Goal: Information Seeking & Learning: Learn about a topic

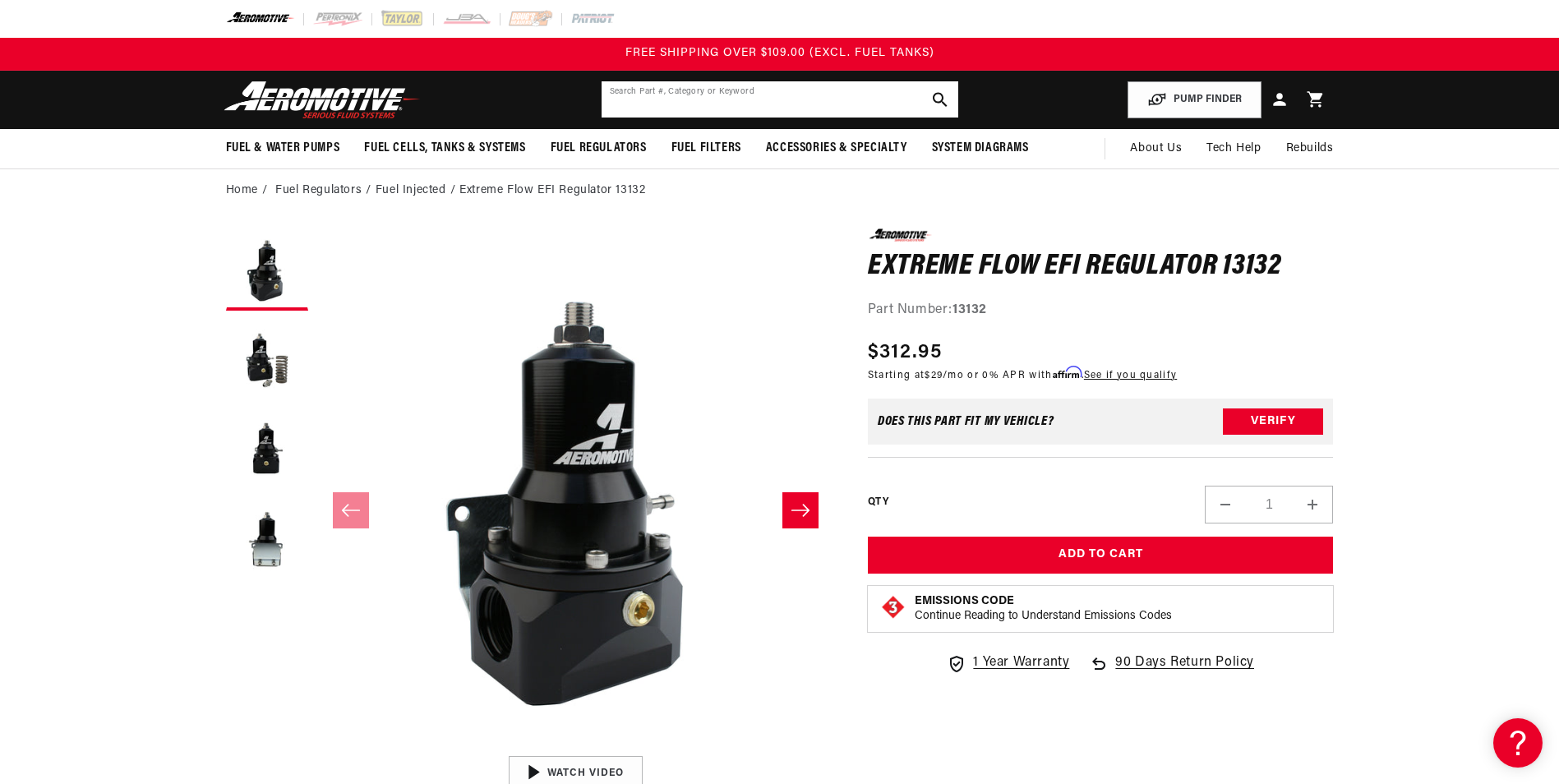
click at [779, 91] on input "text" at bounding box center [780, 99] width 357 height 36
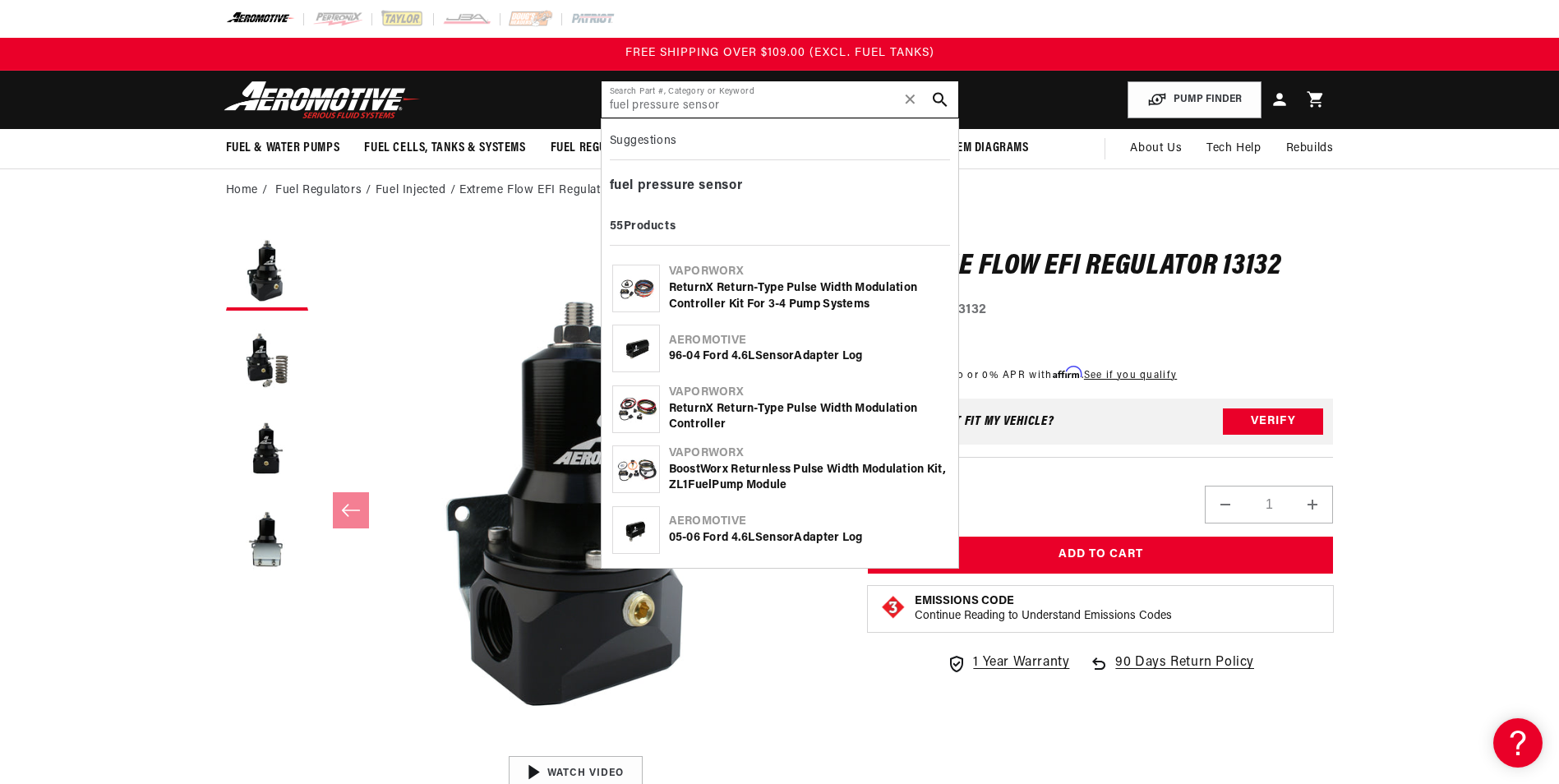
type input "fuel pressure sensor"
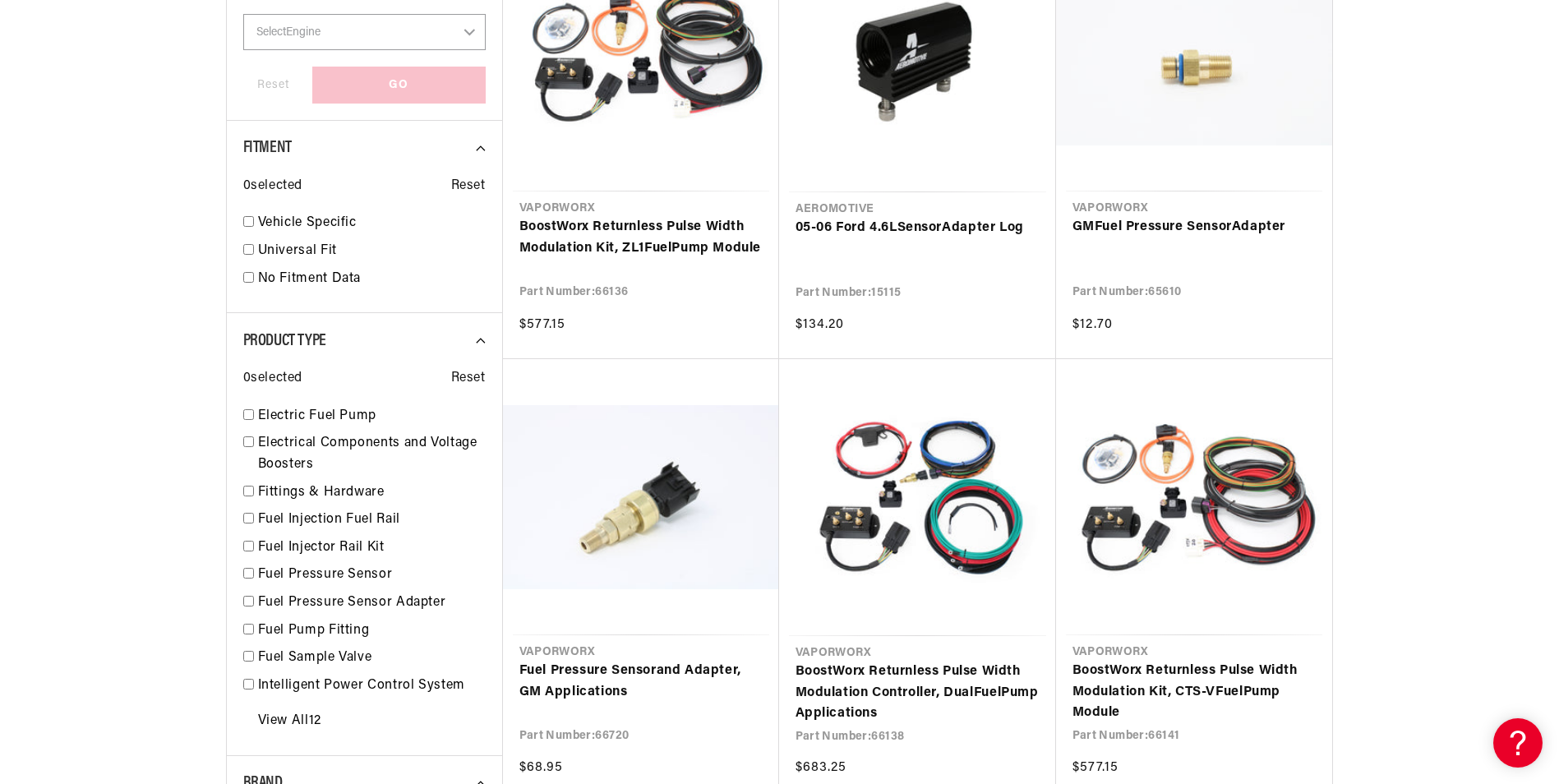
scroll to position [904, 0]
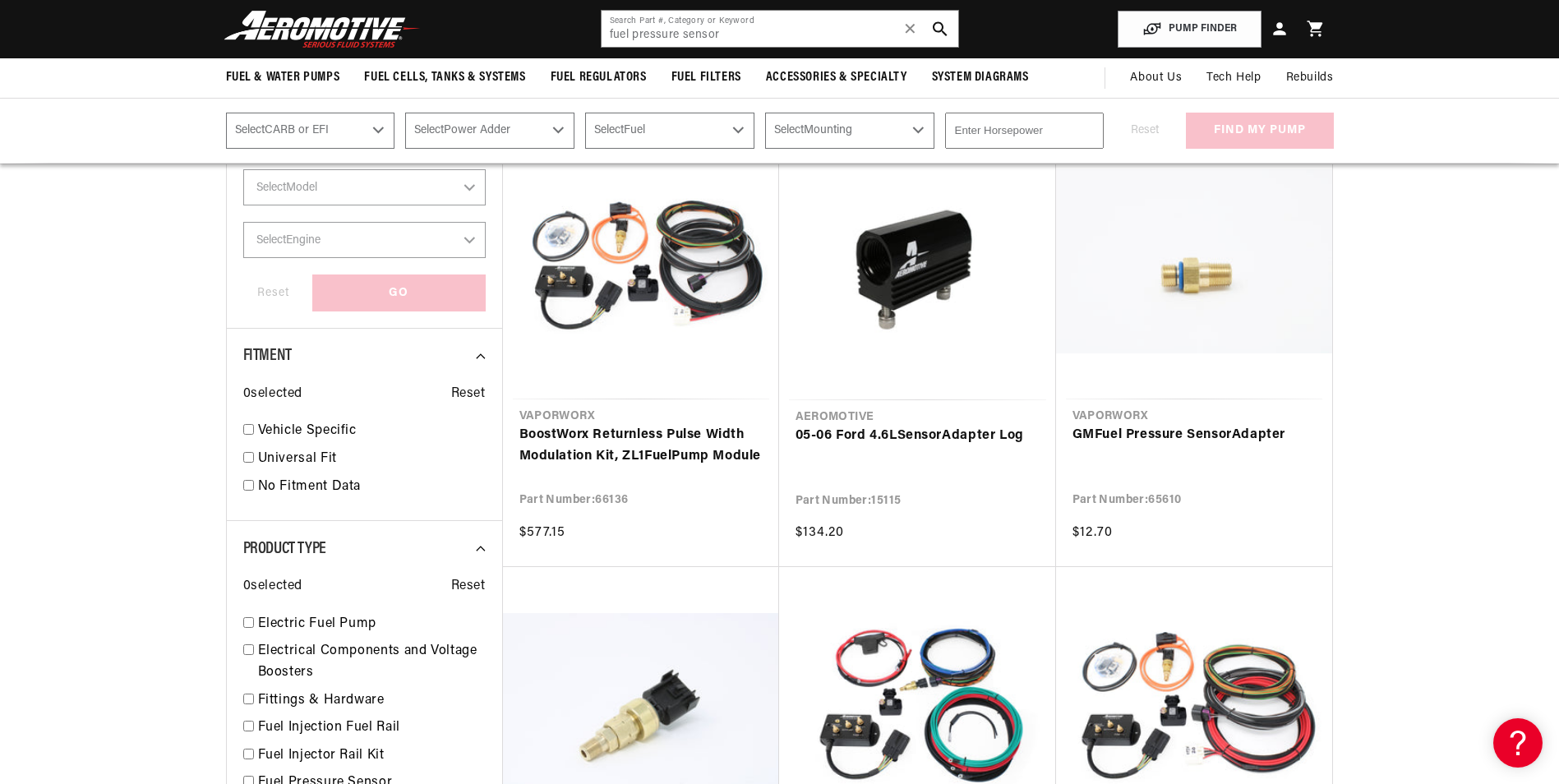
scroll to position [658, 0]
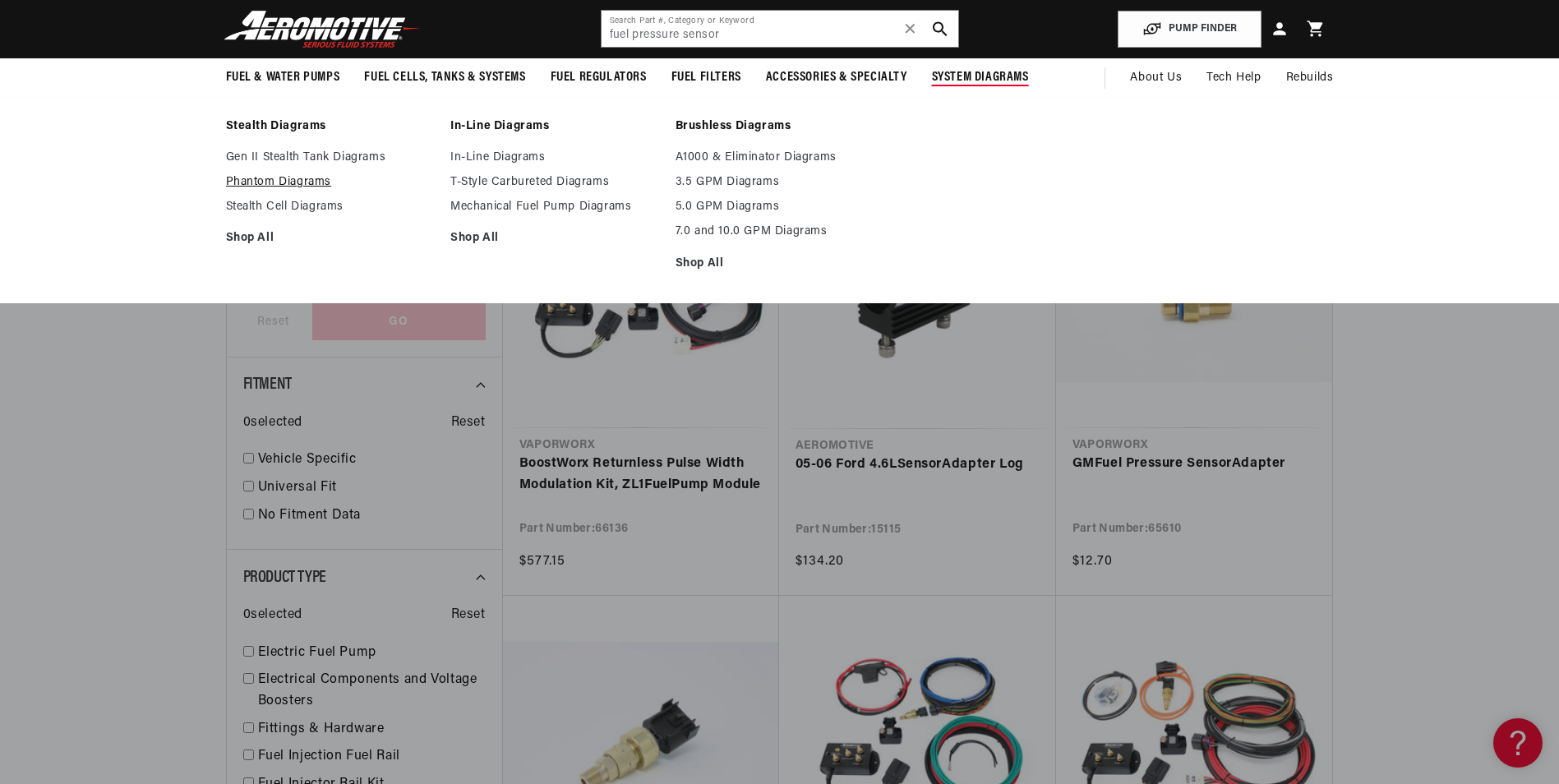
click at [299, 182] on link "Phantom Diagrams" at bounding box center [330, 182] width 209 height 15
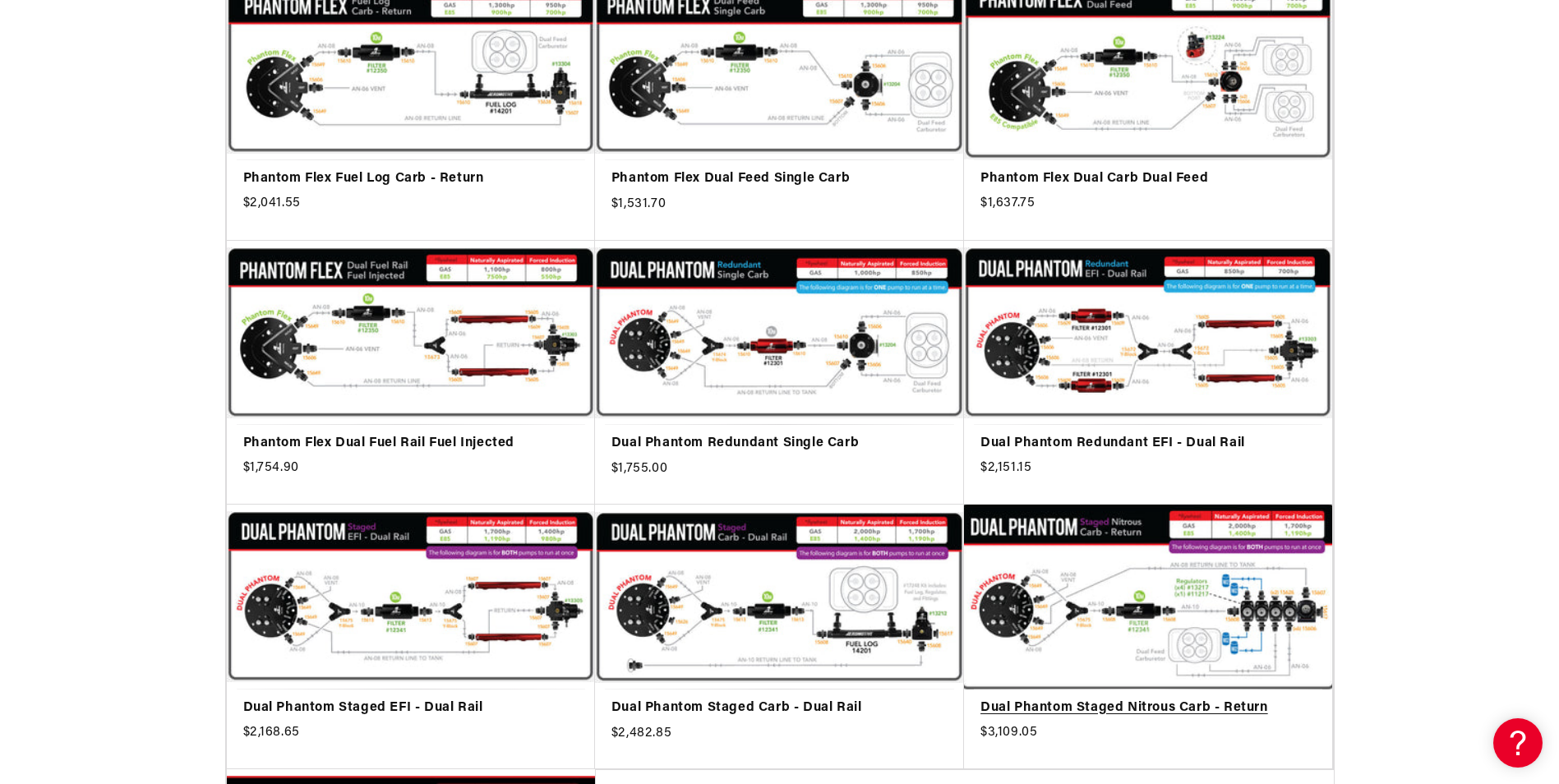
scroll to position [1068, 0]
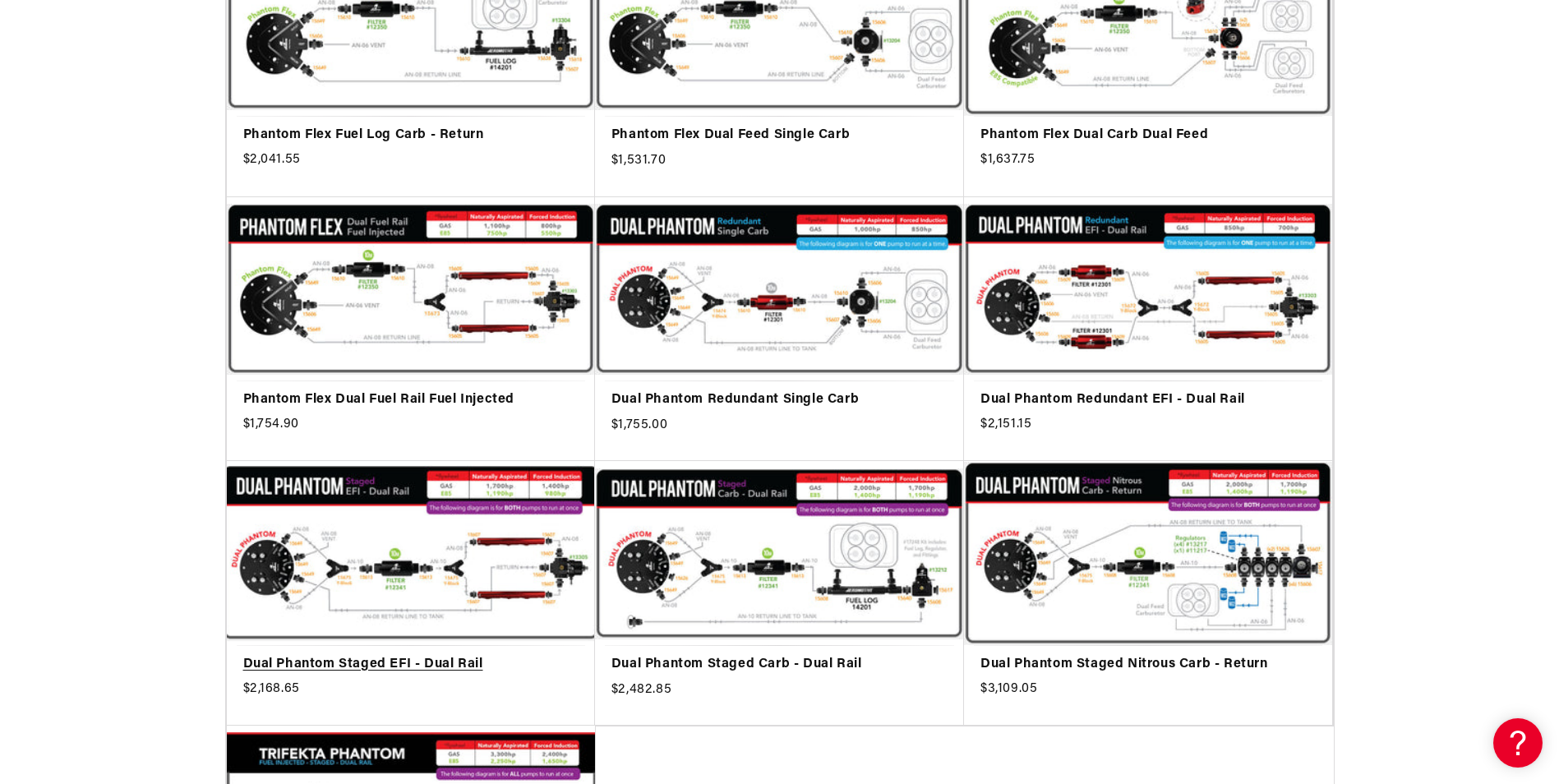
click at [447, 654] on link "Dual Phantom Staged EFI - Dual Rail" at bounding box center [411, 664] width 336 height 21
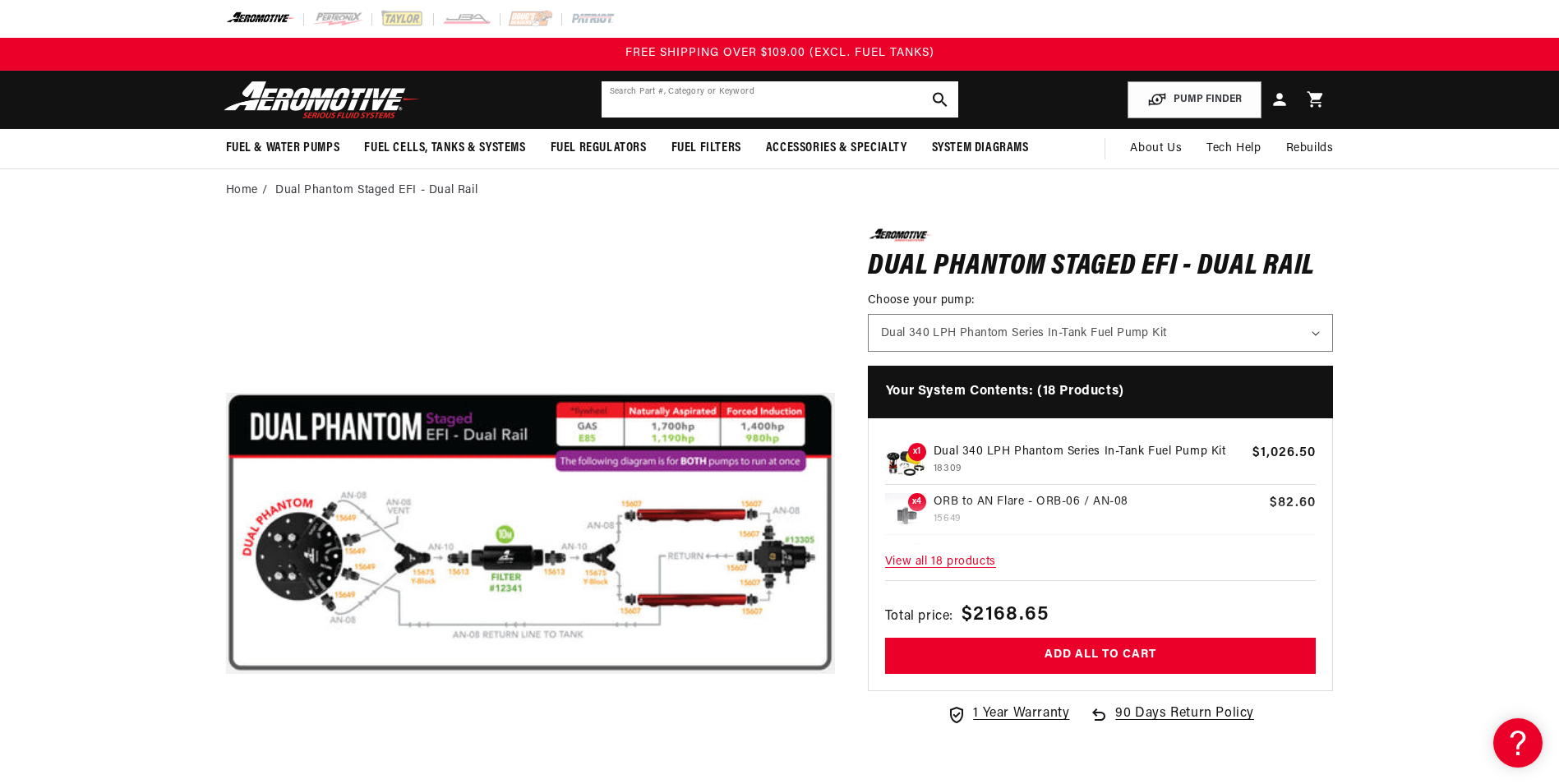
click at [654, 105] on input "text" at bounding box center [780, 99] width 357 height 36
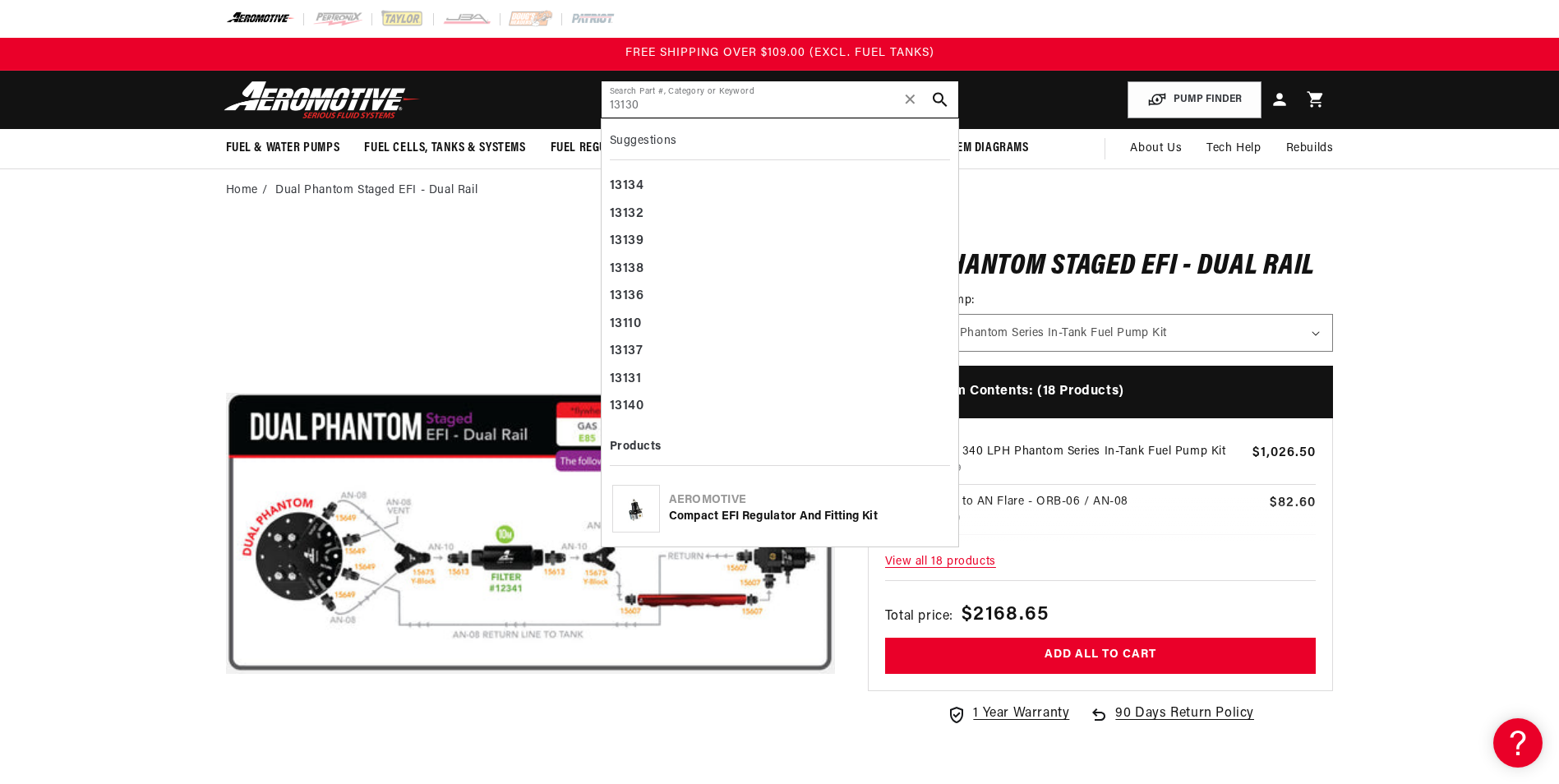
type input "13130"
click at [793, 517] on div "Compact EFI Regulator and Fitting Kit" at bounding box center [808, 517] width 278 height 17
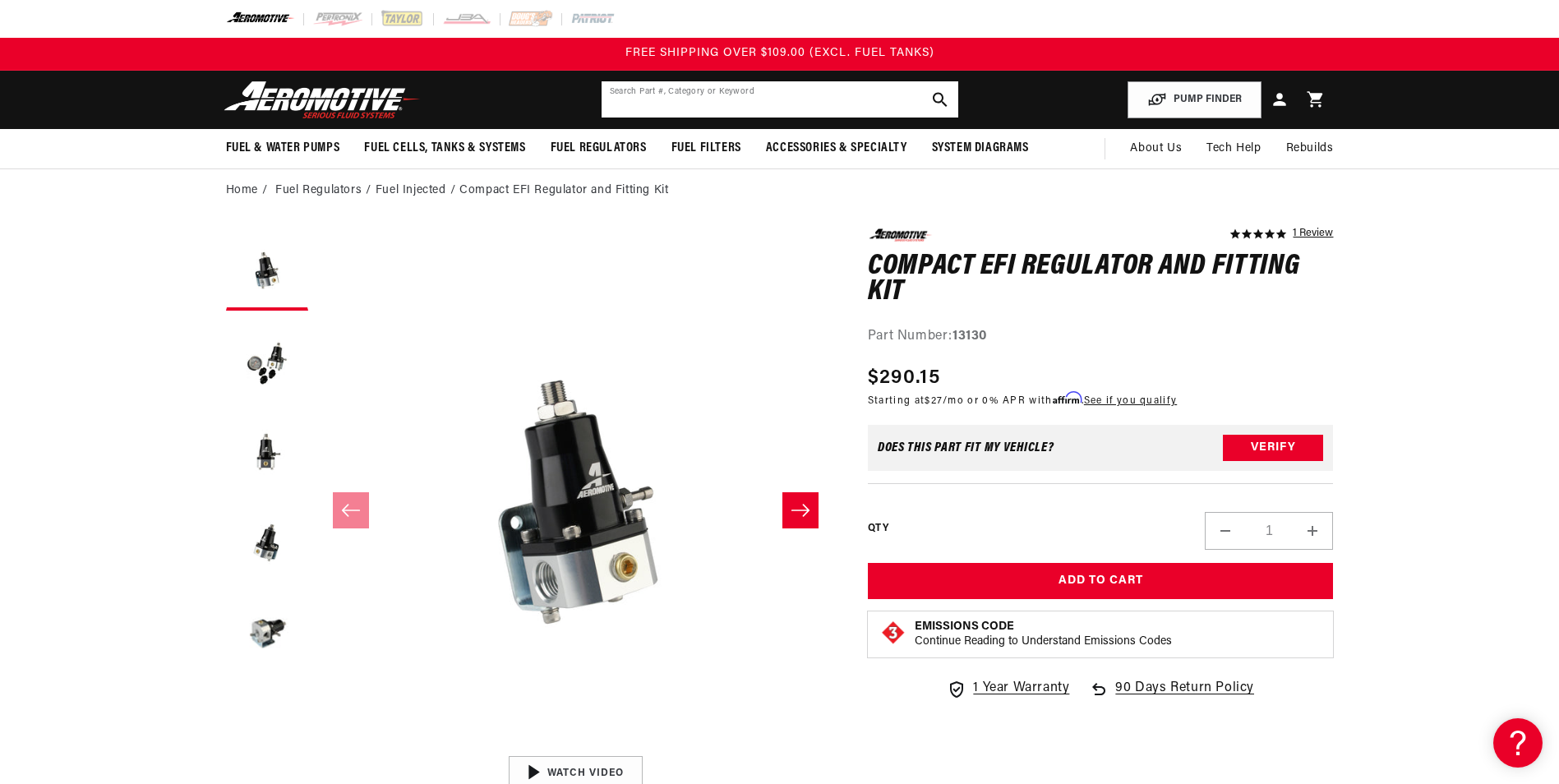
click at [723, 97] on input "text" at bounding box center [780, 99] width 357 height 36
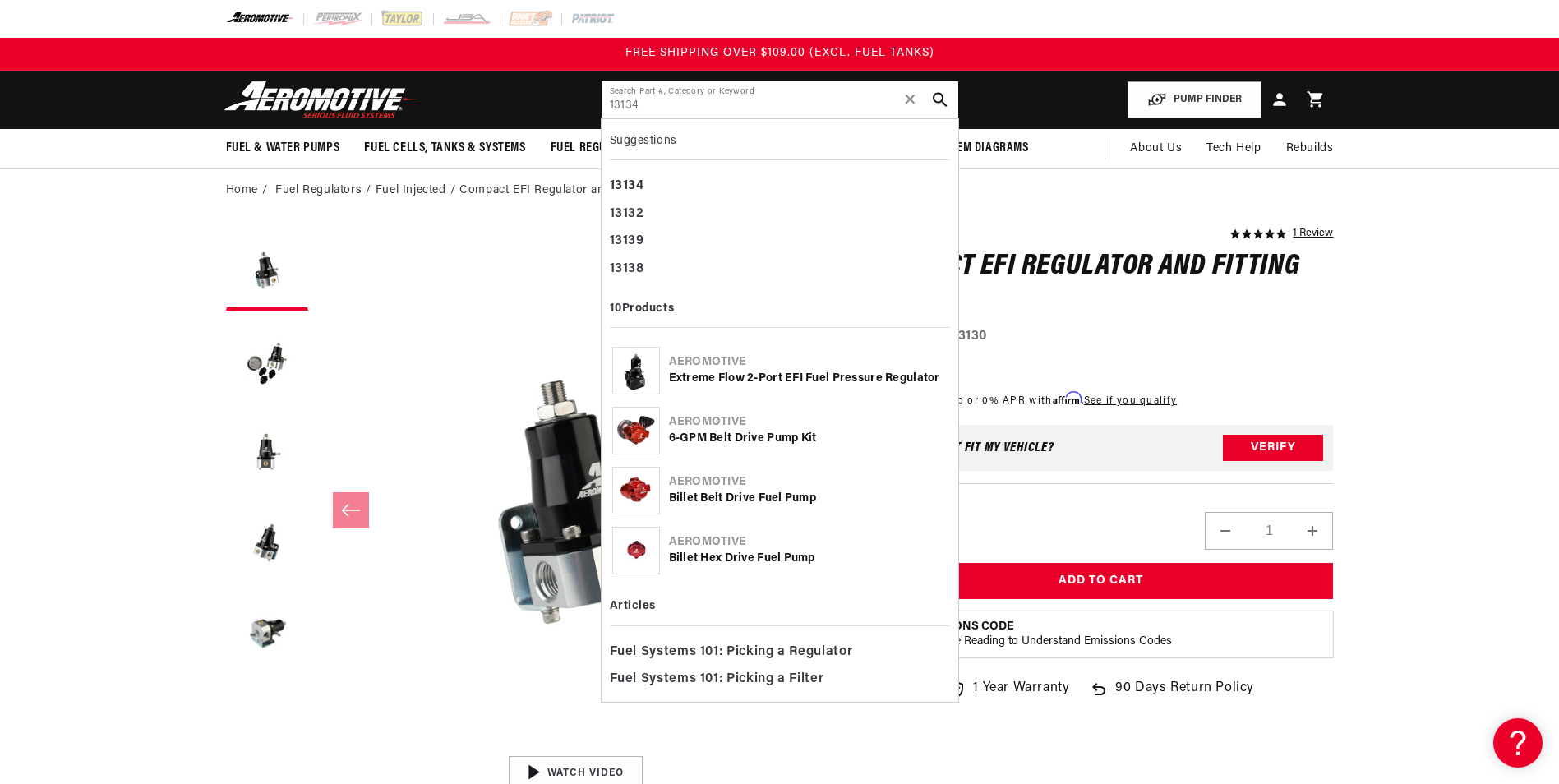
type input "13134"
click at [794, 373] on div "Extreme Flow 2-Port EFI Fuel Pressure Regulator" at bounding box center [808, 378] width 278 height 17
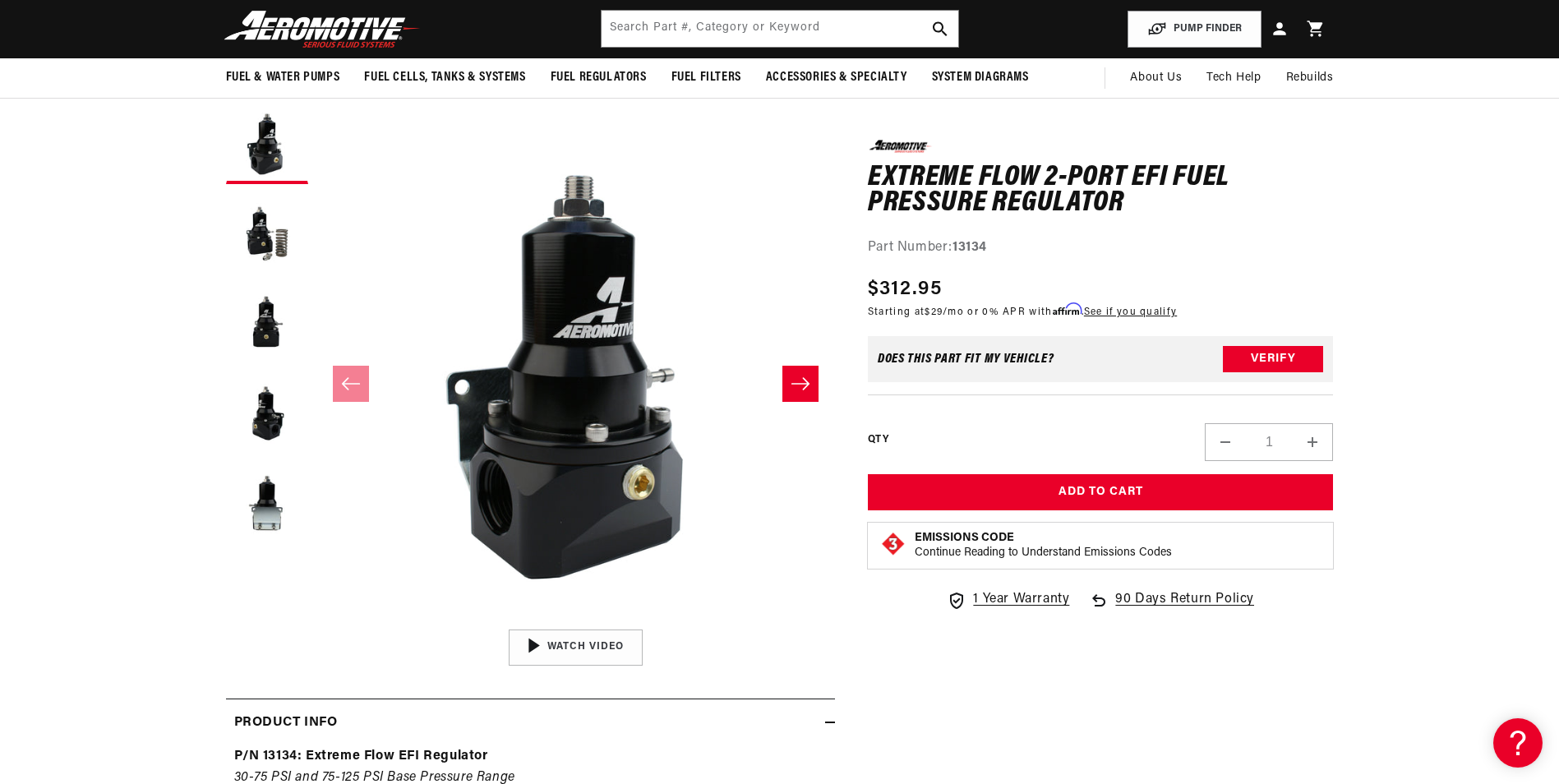
scroll to position [82, 0]
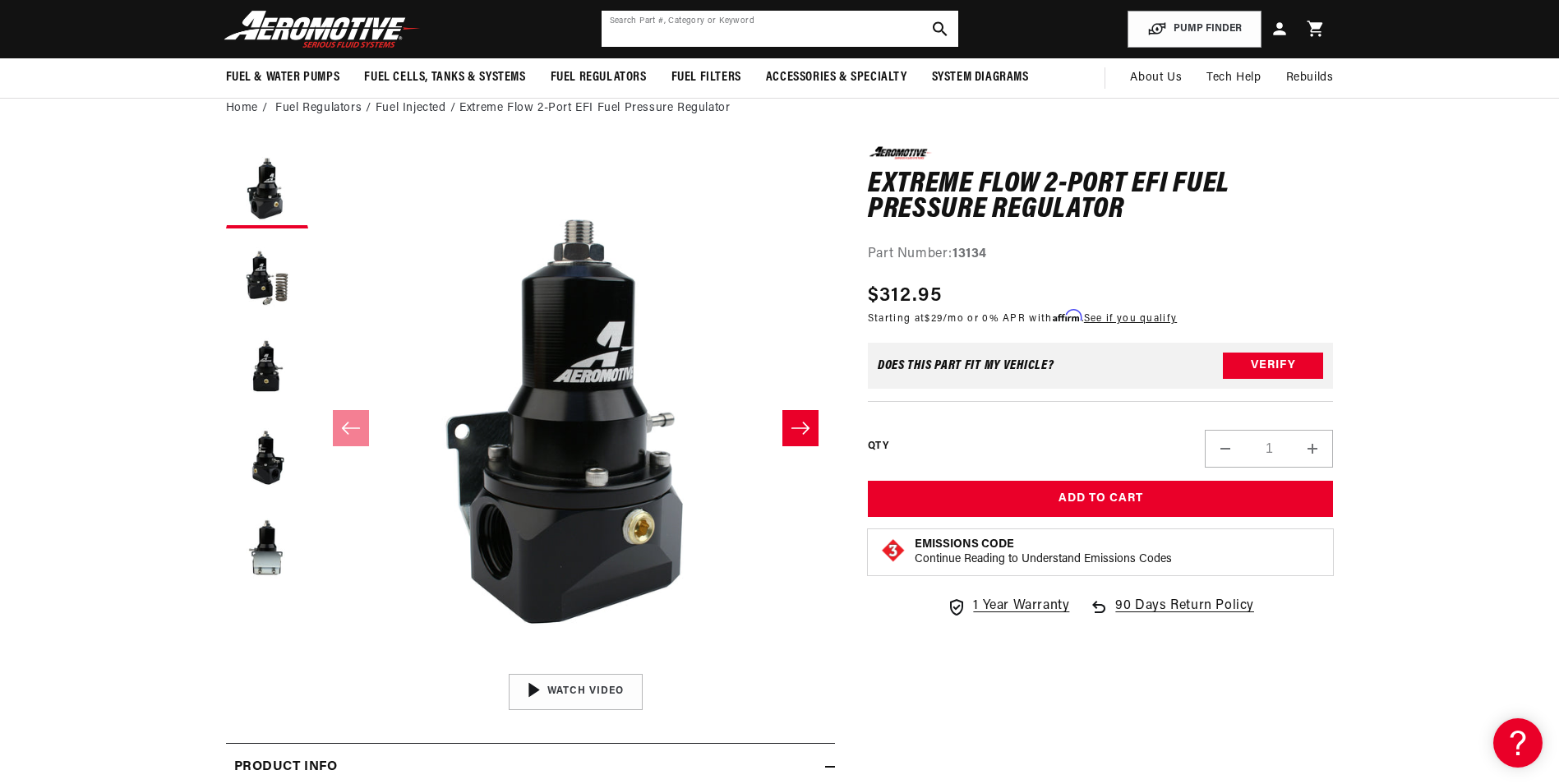
click at [738, 33] on input "text" at bounding box center [780, 28] width 357 height 36
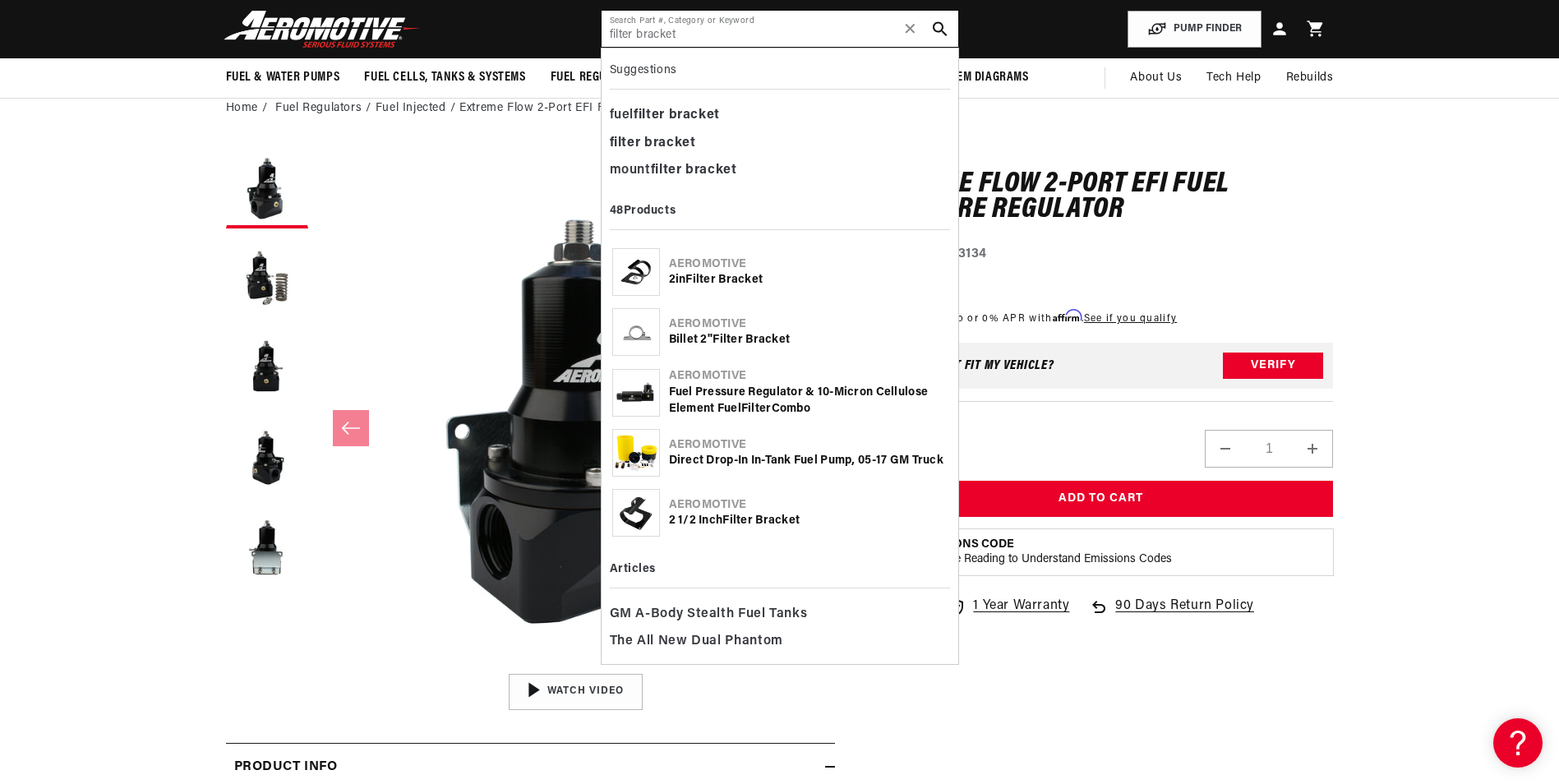
type input "filter bracket"
click at [775, 517] on b "Bracket" at bounding box center [778, 520] width 45 height 13
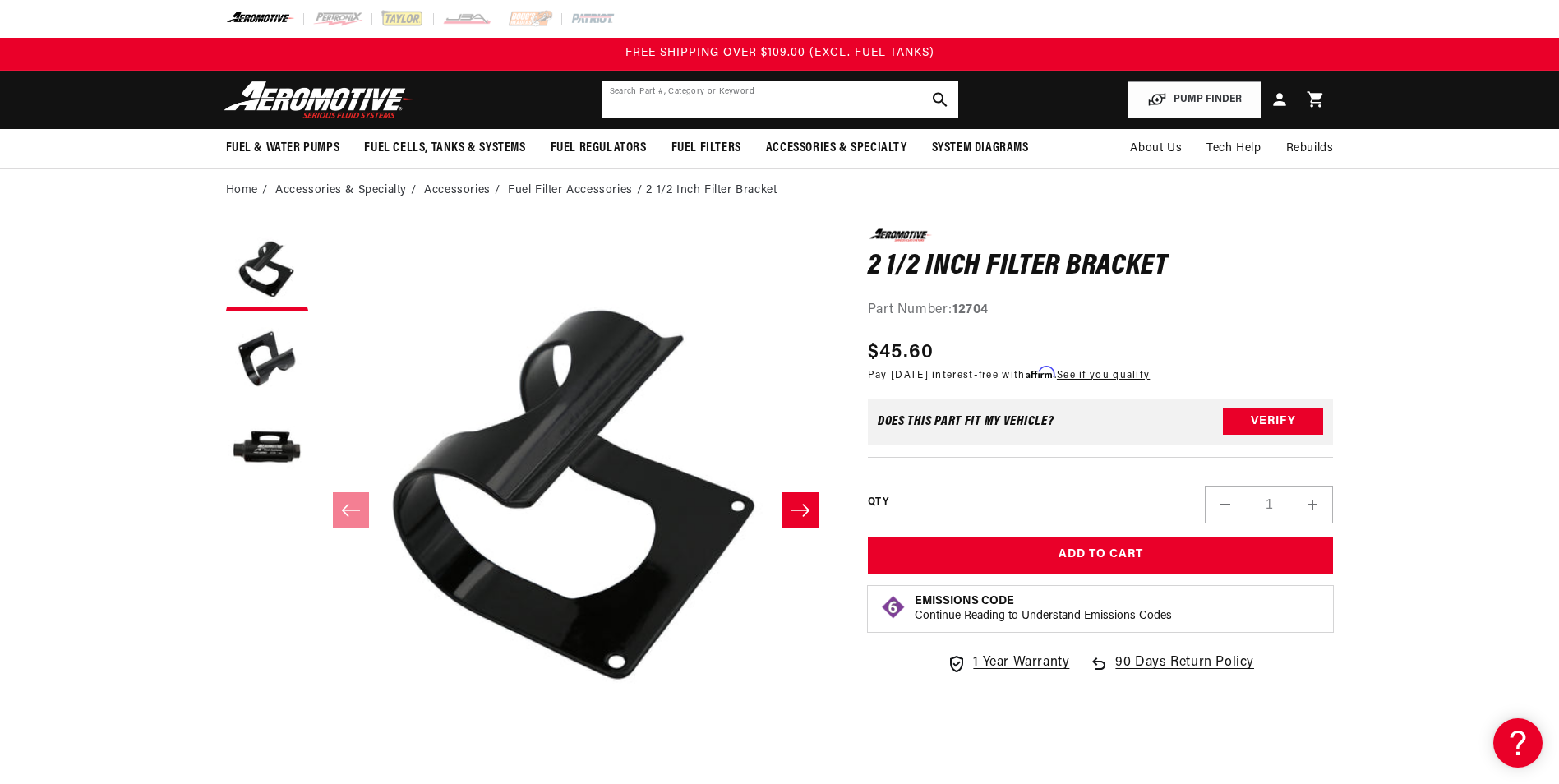
click at [705, 109] on input "text" at bounding box center [780, 99] width 357 height 36
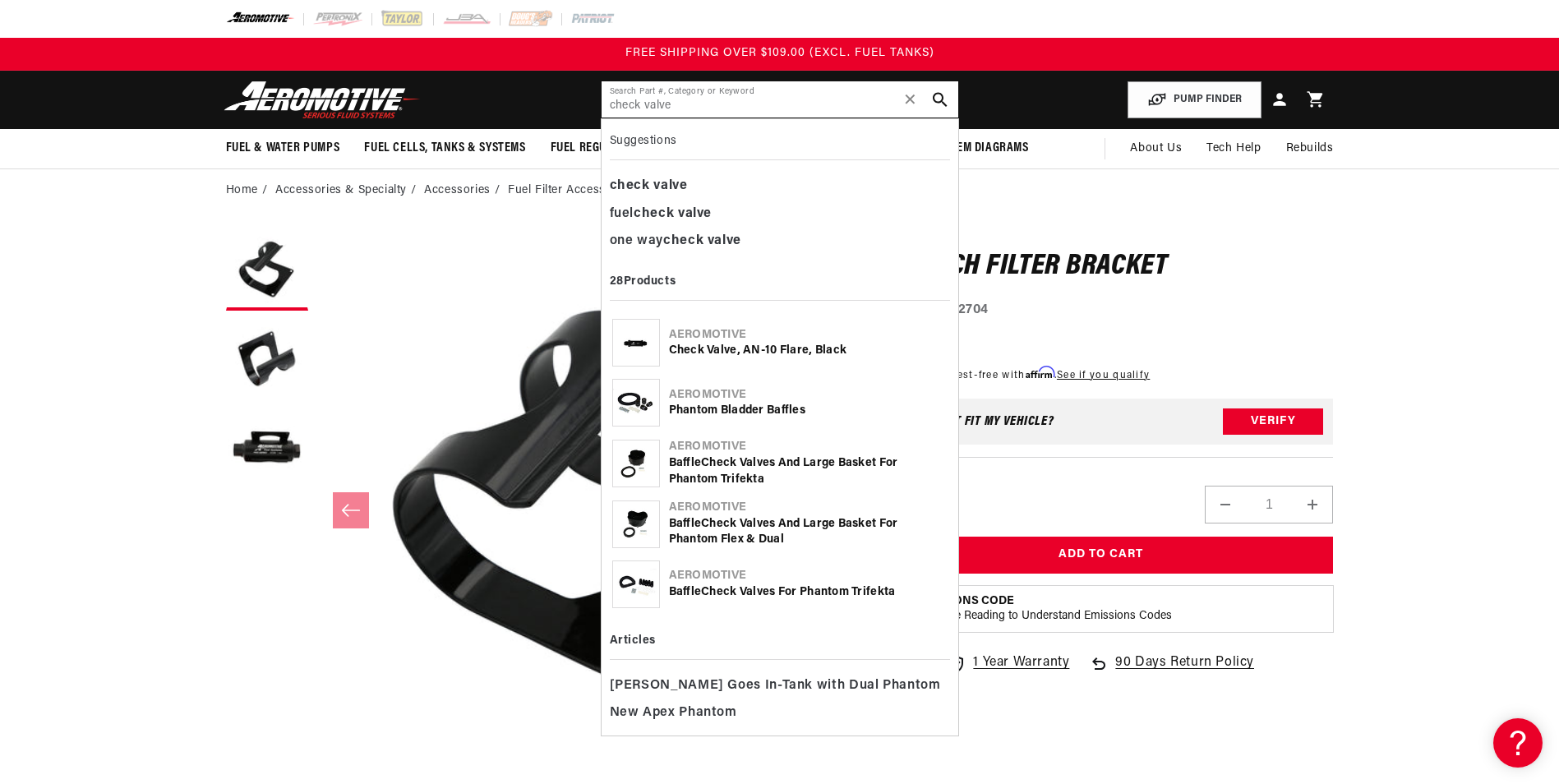
type input "check valve"
click at [692, 412] on div "Phantom Bladder Baffles" at bounding box center [808, 410] width 278 height 17
